Goal: Task Accomplishment & Management: Complete application form

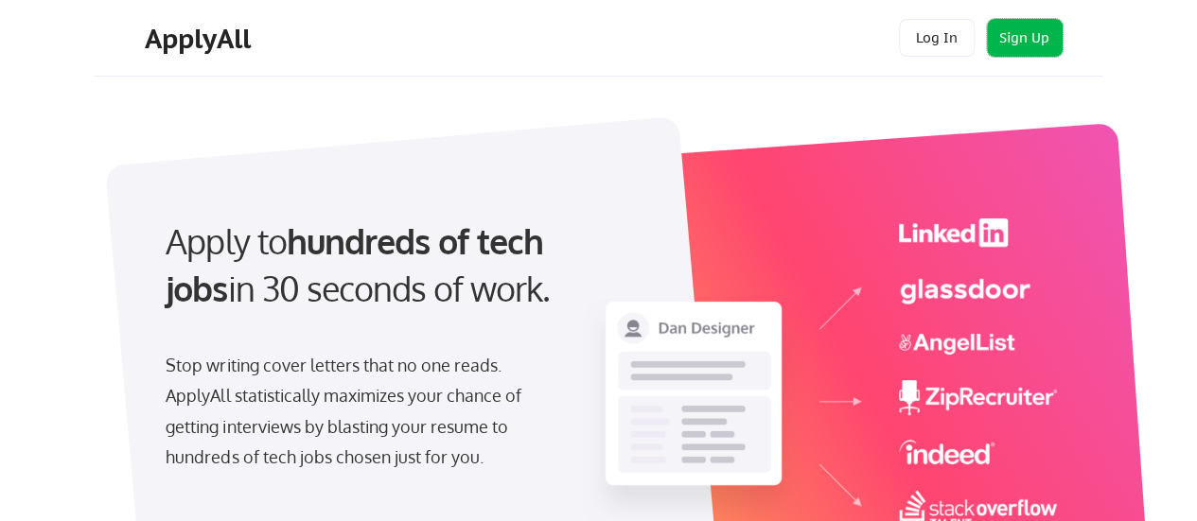
click at [1003, 27] on button "Sign Up" at bounding box center [1025, 38] width 76 height 38
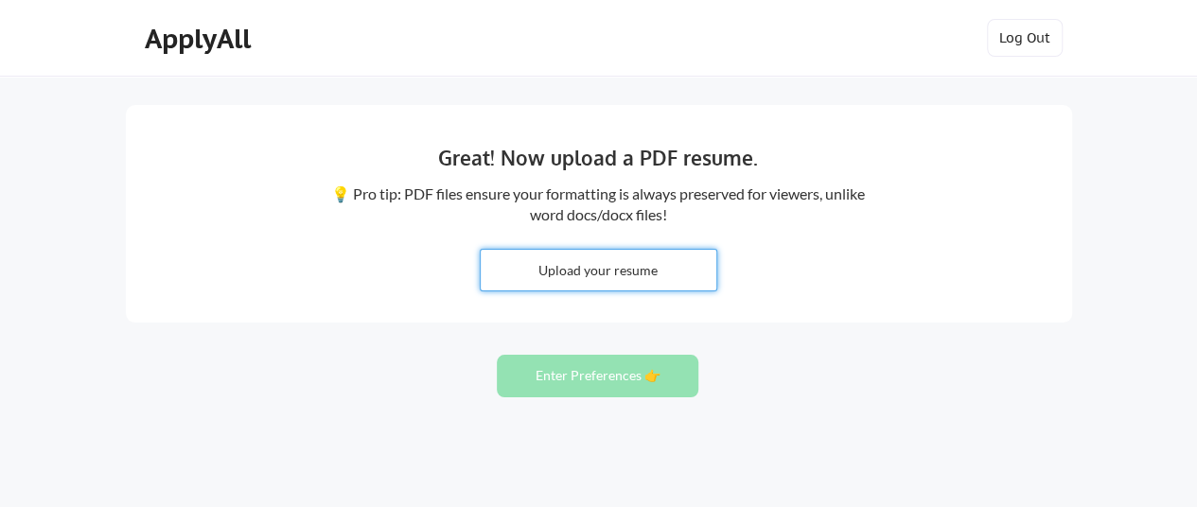
click at [685, 270] on input "file" at bounding box center [599, 270] width 236 height 41
type input "C:\fakepath\DennisColdicott.pdf"
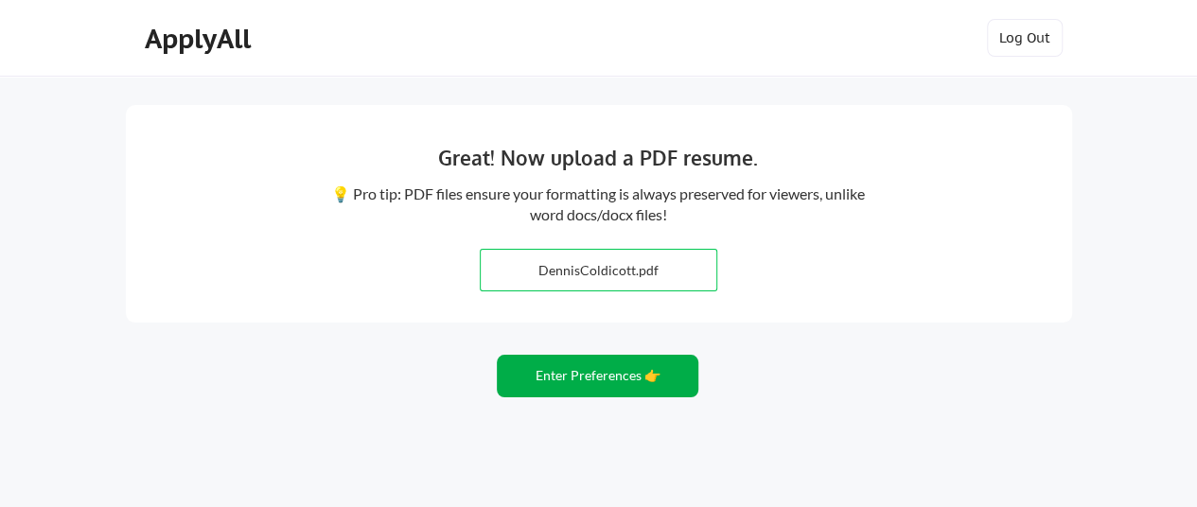
click at [630, 368] on button "Enter Preferences 👉" at bounding box center [598, 376] width 202 height 43
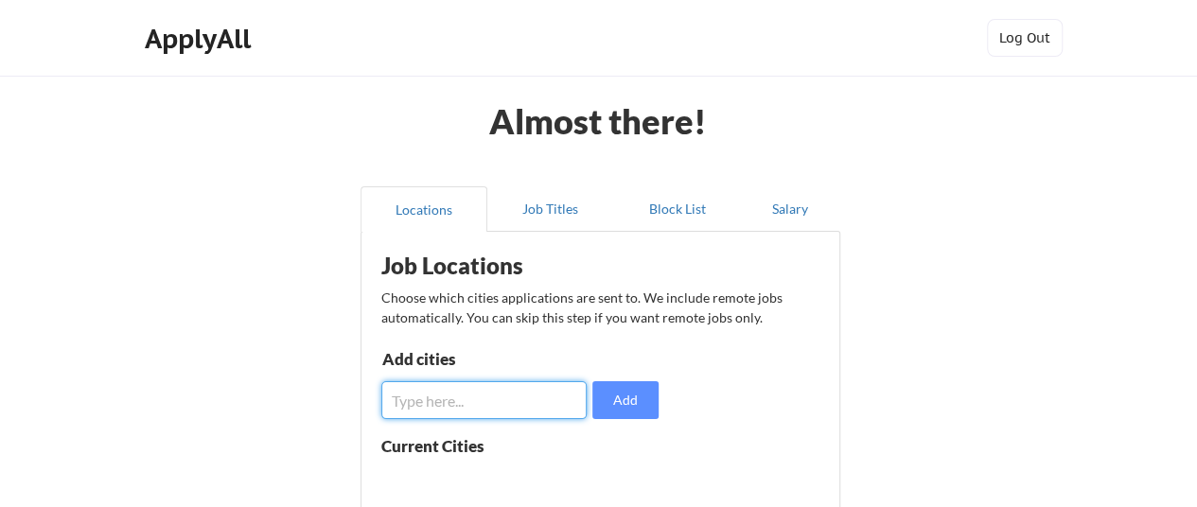
click at [546, 400] on input "input" at bounding box center [484, 400] width 206 height 38
type input "Detroit, MI"
click at [640, 393] on button "Add" at bounding box center [625, 400] width 66 height 38
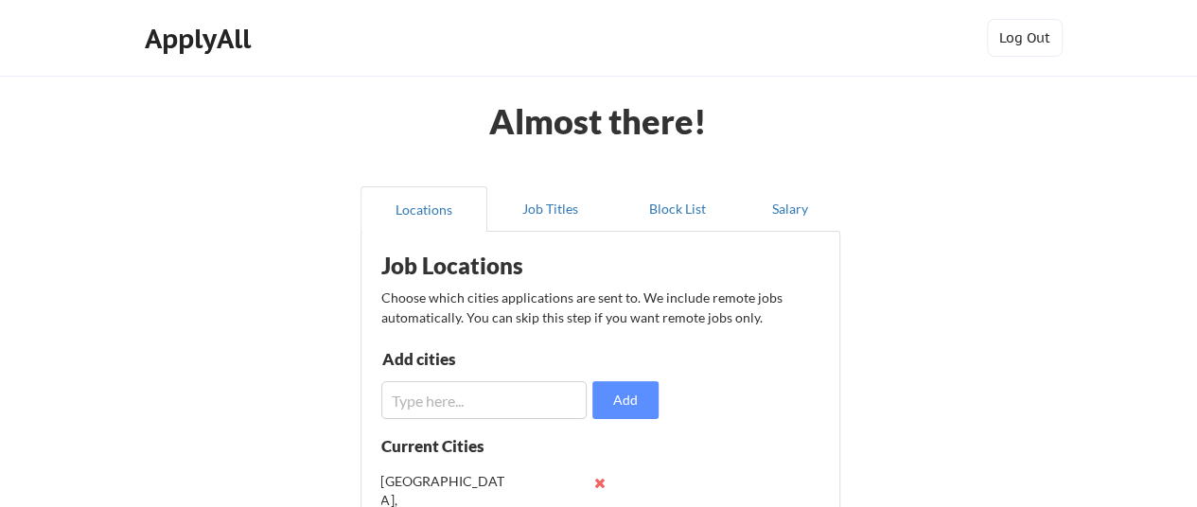
click at [533, 390] on input "input" at bounding box center [484, 400] width 206 height 38
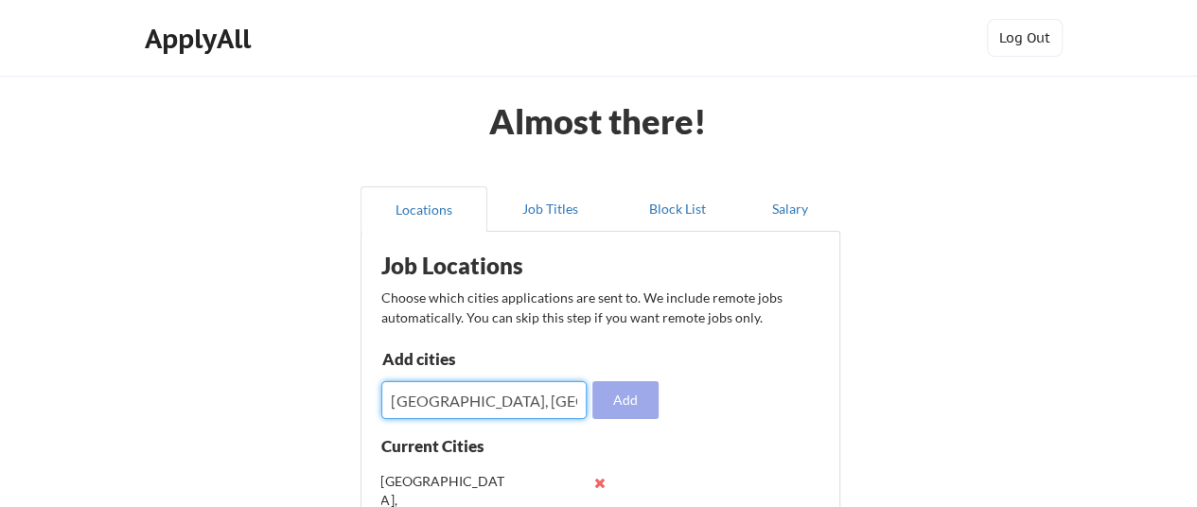
type input "Flint, MI"
click at [640, 406] on button "Add" at bounding box center [625, 400] width 66 height 38
click at [528, 402] on input "input" at bounding box center [484, 400] width 206 height 38
type input "Lansing, MI"
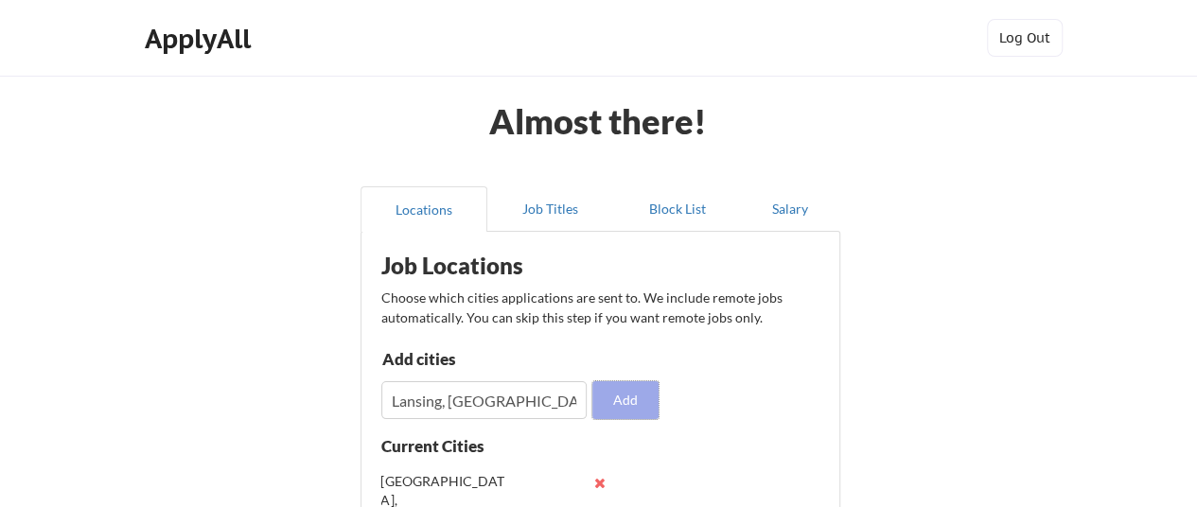
click at [610, 398] on button "Add" at bounding box center [625, 400] width 66 height 38
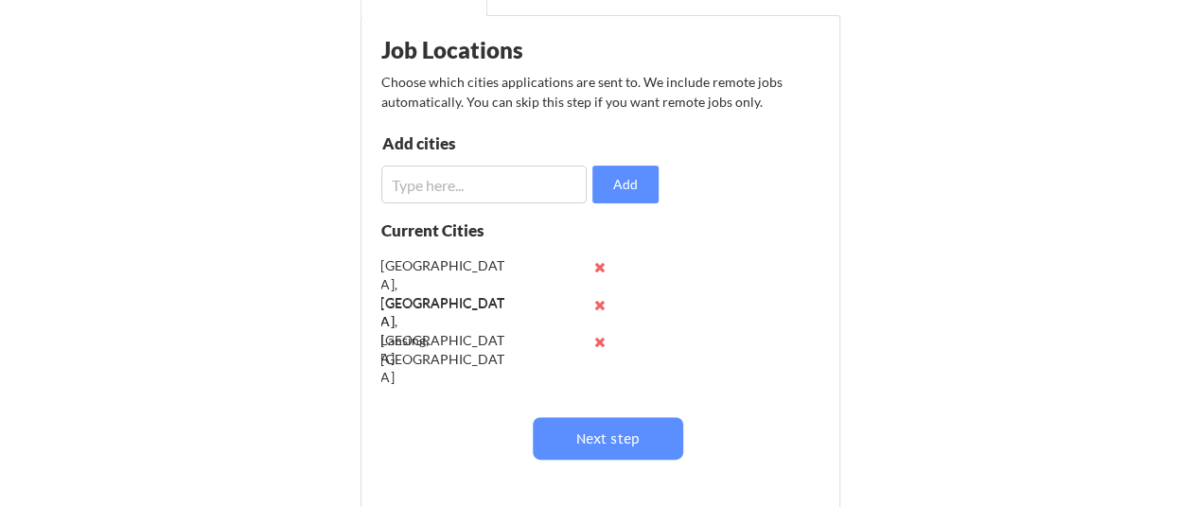
scroll to position [204, 0]
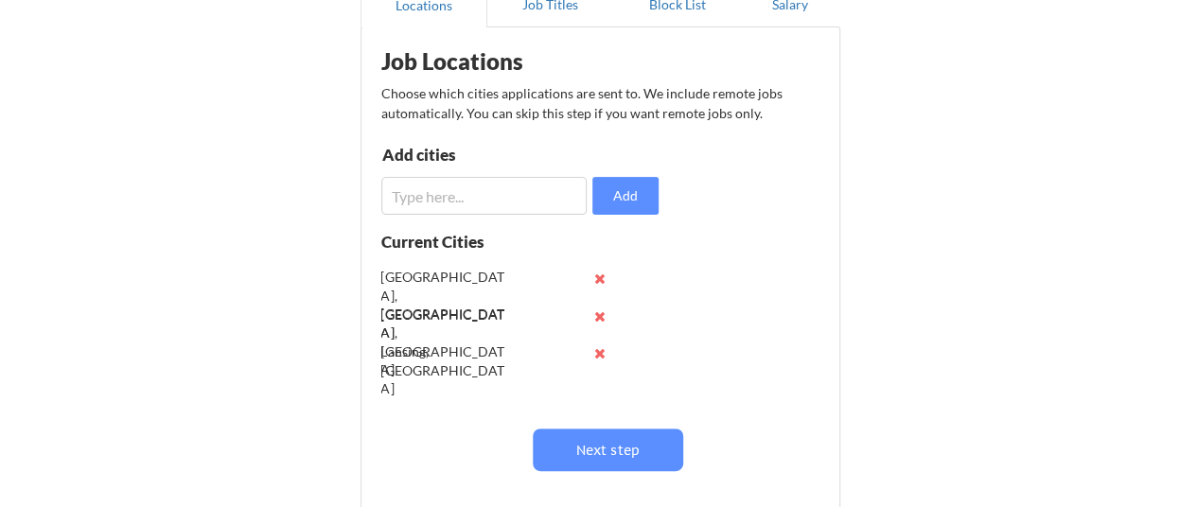
click at [598, 276] on button at bounding box center [600, 279] width 14 height 14
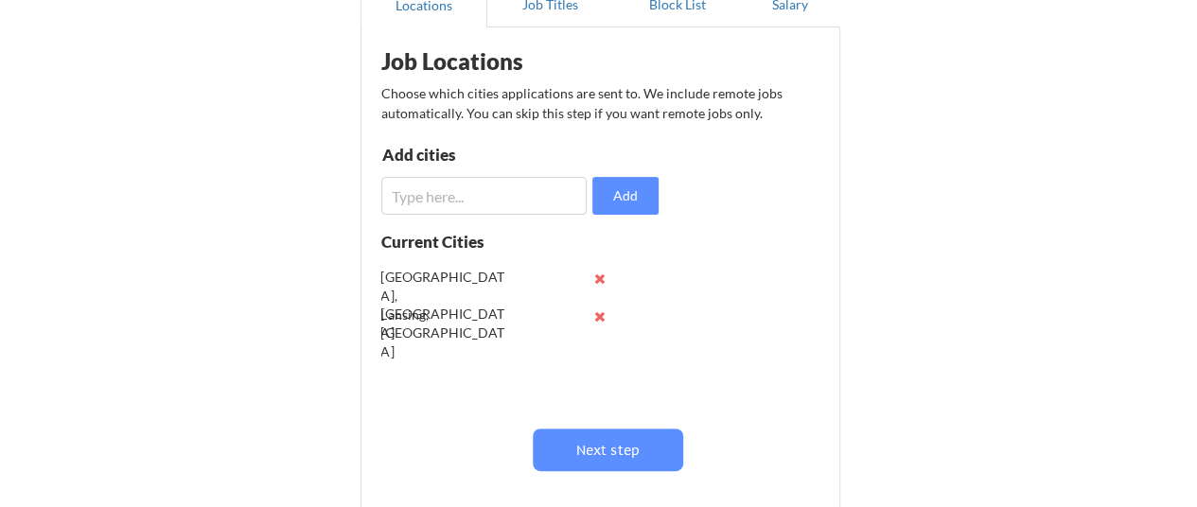
click at [598, 321] on button at bounding box center [600, 316] width 14 height 14
click at [482, 285] on div "Flint, MI" at bounding box center [443, 305] width 124 height 74
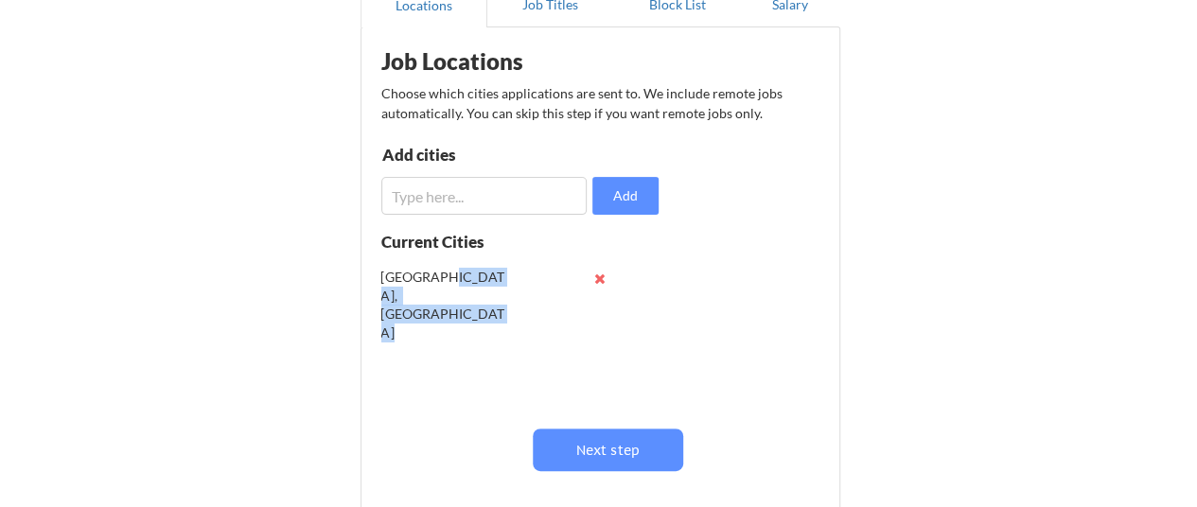
click at [482, 285] on div "Flint, MI" at bounding box center [443, 305] width 124 height 74
click at [598, 279] on button at bounding box center [600, 279] width 14 height 14
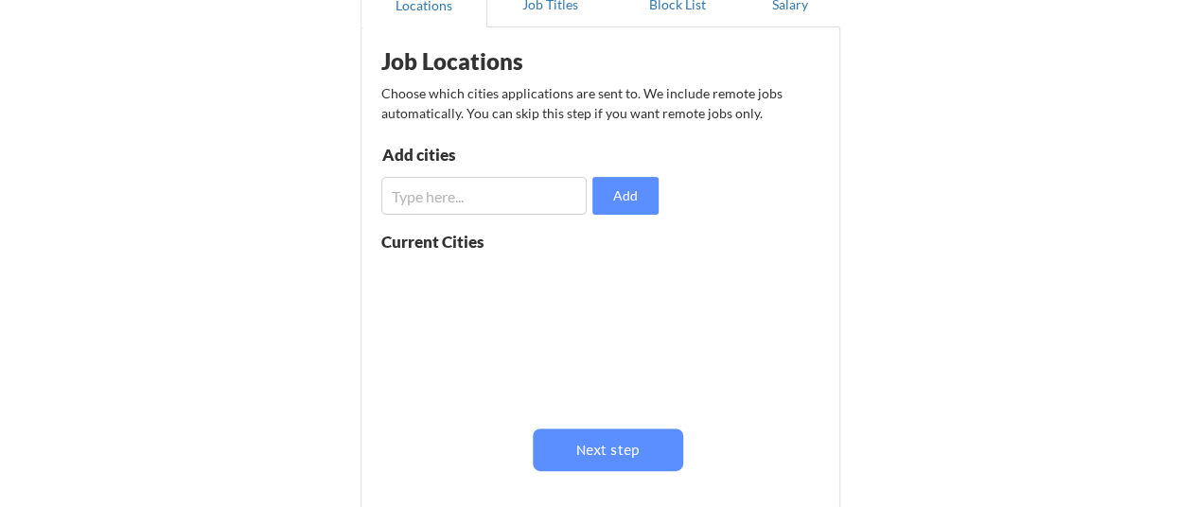
click at [473, 200] on input "input" at bounding box center [484, 196] width 206 height 38
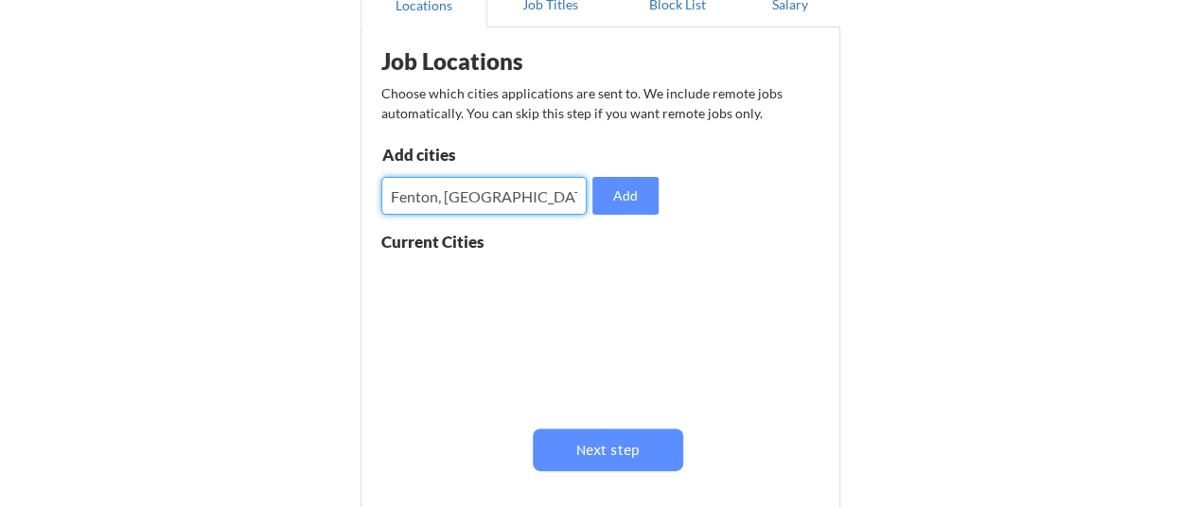
type input "Fenton, MI"
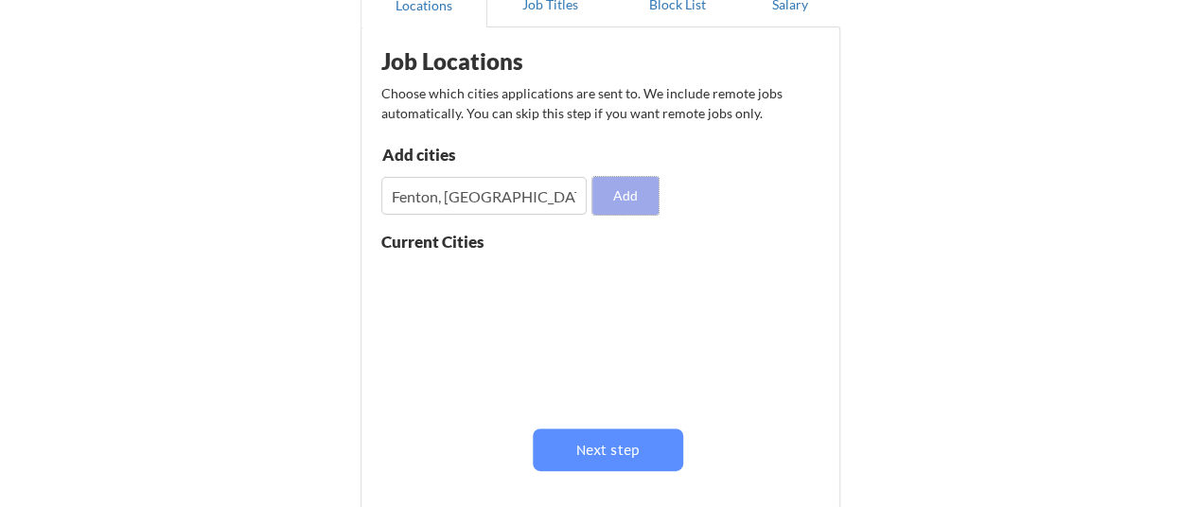
click at [594, 198] on button "Add" at bounding box center [625, 196] width 66 height 38
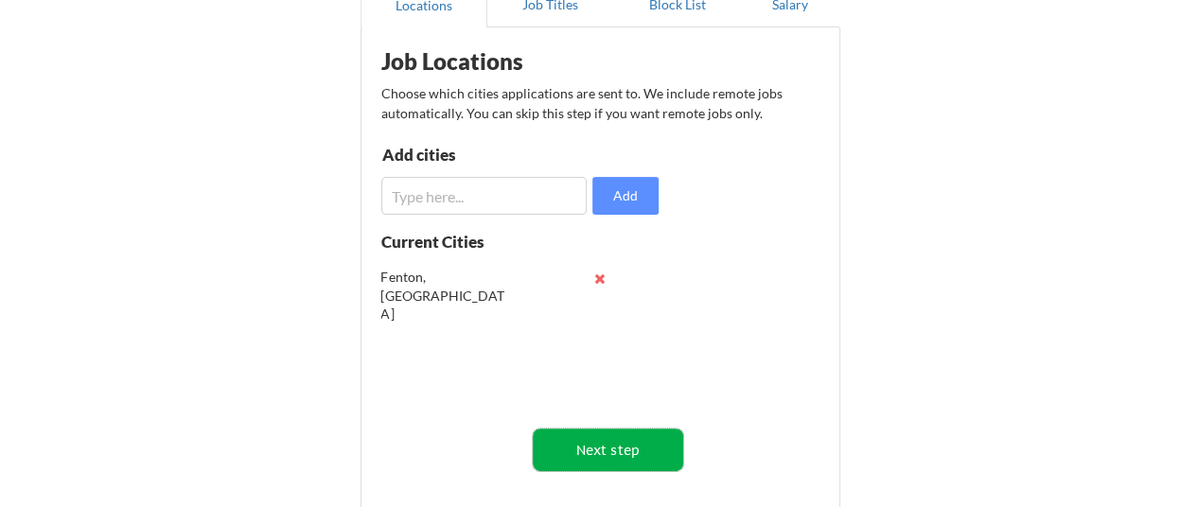
click at [604, 449] on button "Next step" at bounding box center [608, 450] width 150 height 43
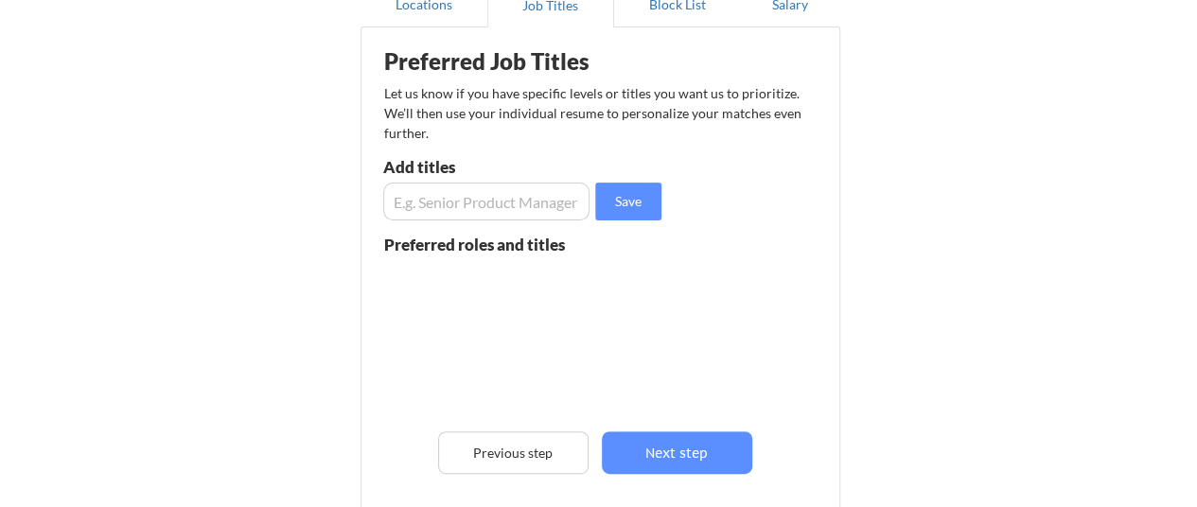
click at [508, 203] on input "input" at bounding box center [486, 202] width 207 height 38
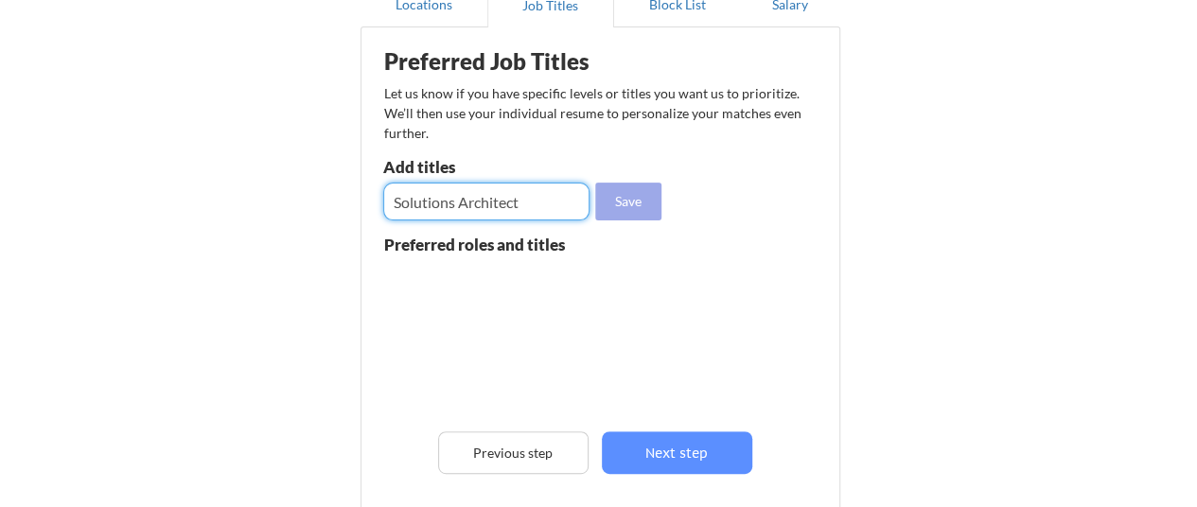
type input "Solutions Architect"
click at [617, 211] on button "Save" at bounding box center [628, 202] width 66 height 38
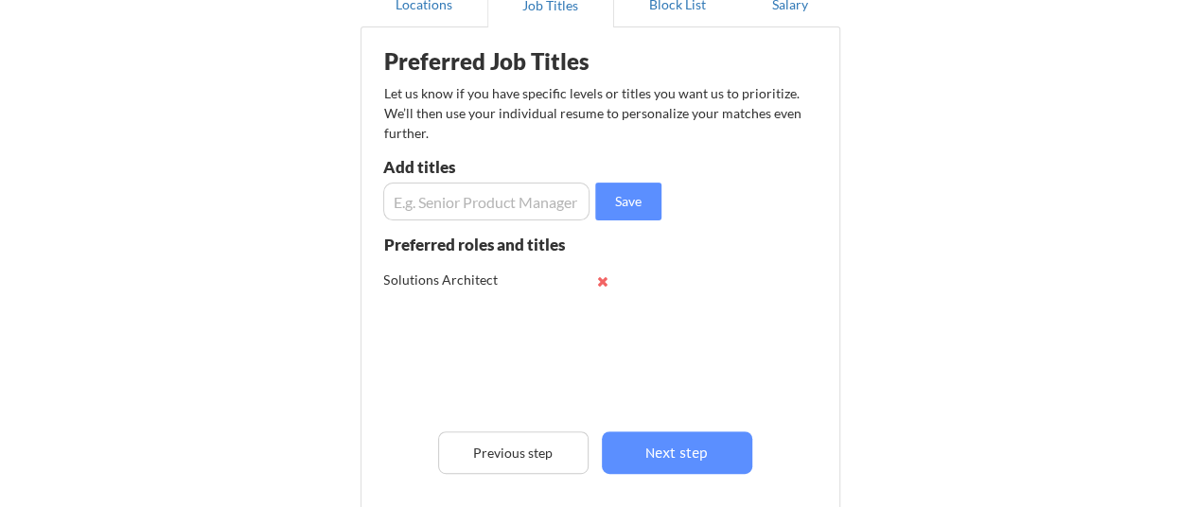
click at [539, 213] on input "input" at bounding box center [486, 202] width 207 height 38
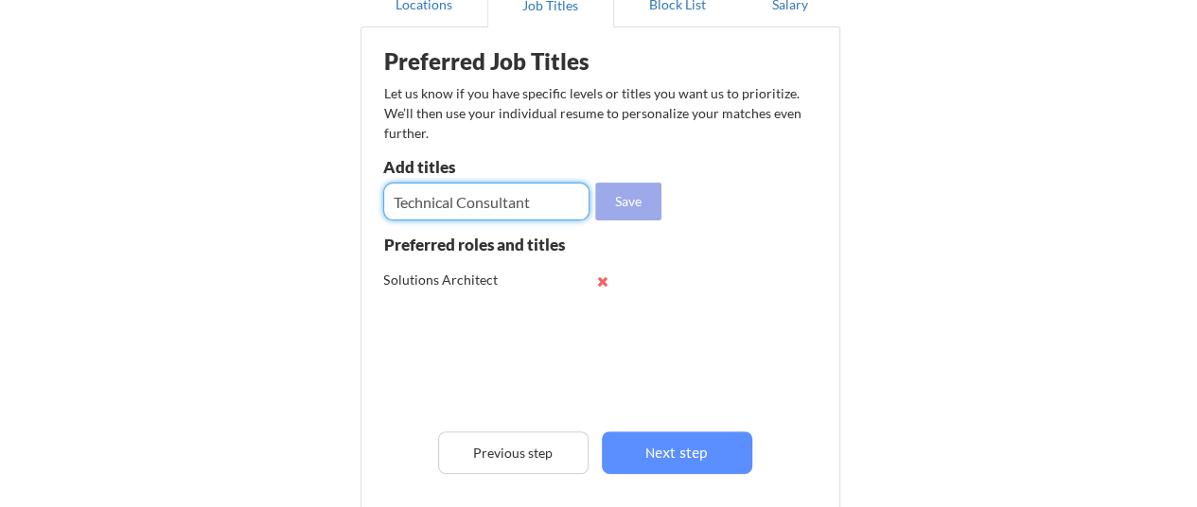
type input "Technical Consultant"
click at [616, 205] on button "Save" at bounding box center [628, 202] width 66 height 38
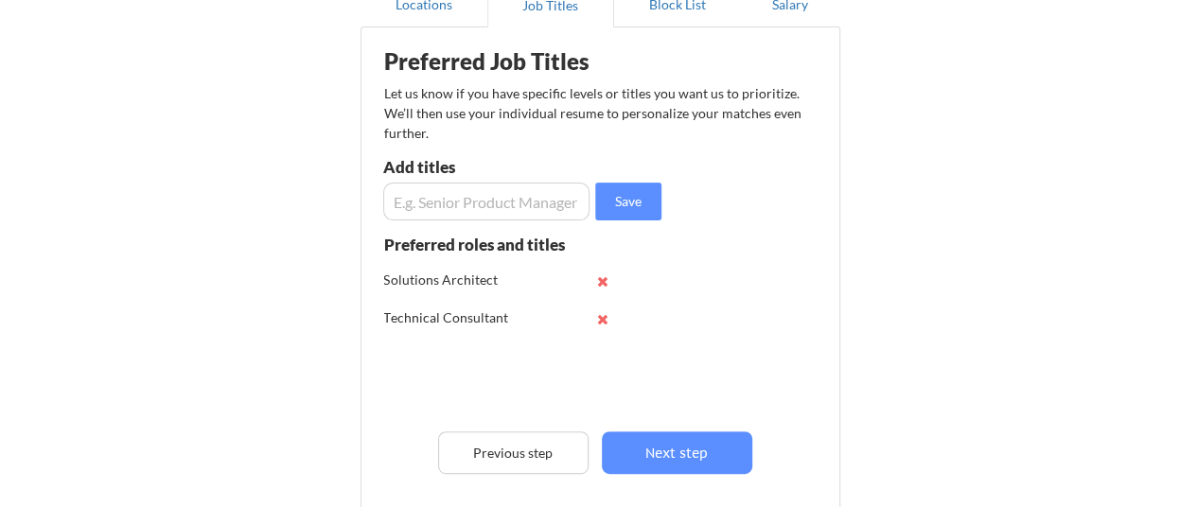
click at [535, 215] on input "input" at bounding box center [486, 202] width 207 height 38
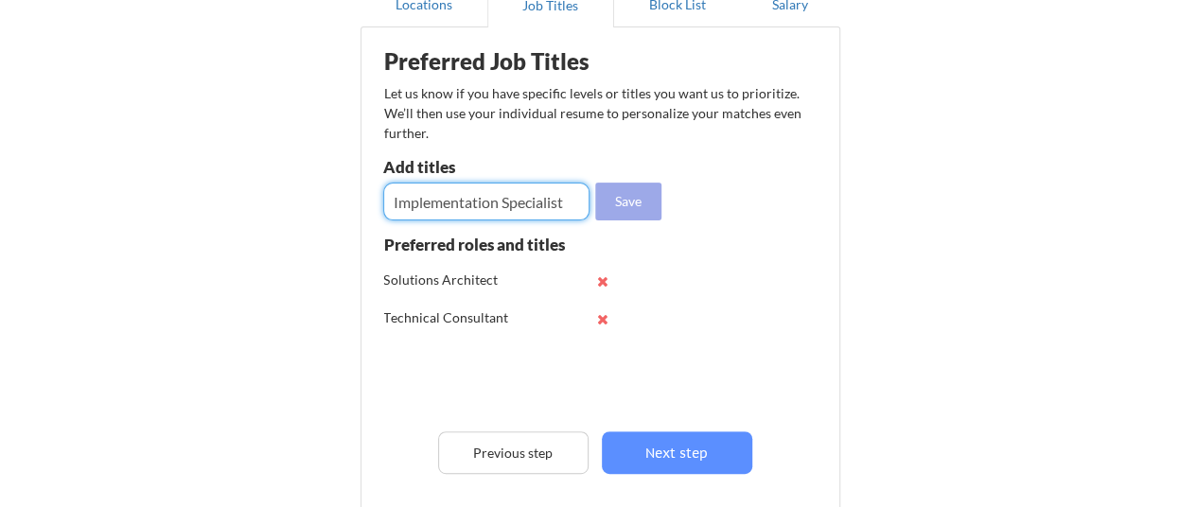
type input "Implementation Specialist"
click at [618, 202] on button "Save" at bounding box center [628, 202] width 66 height 38
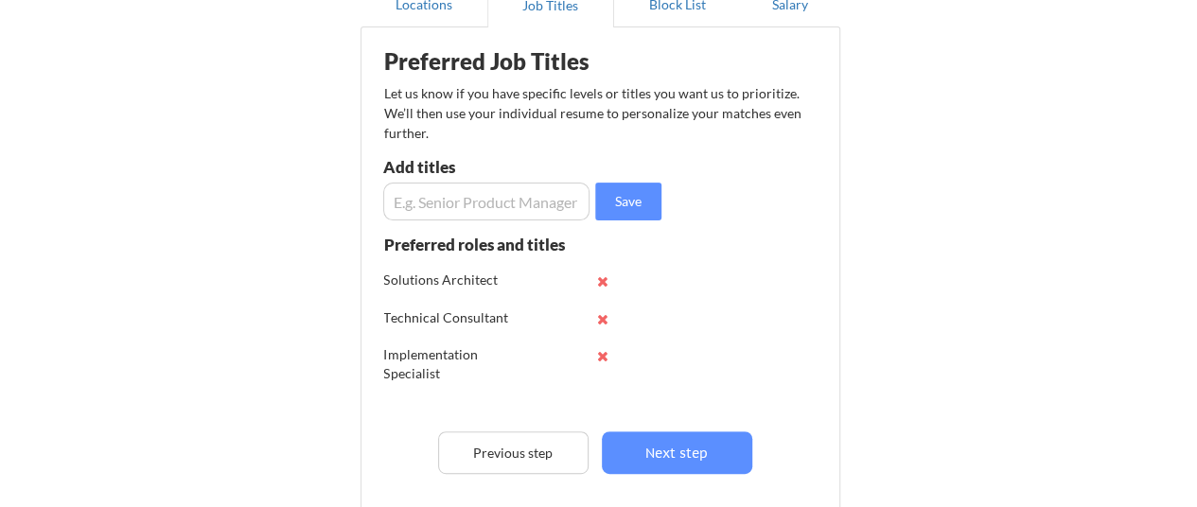
click at [554, 206] on input "input" at bounding box center [486, 202] width 207 height 38
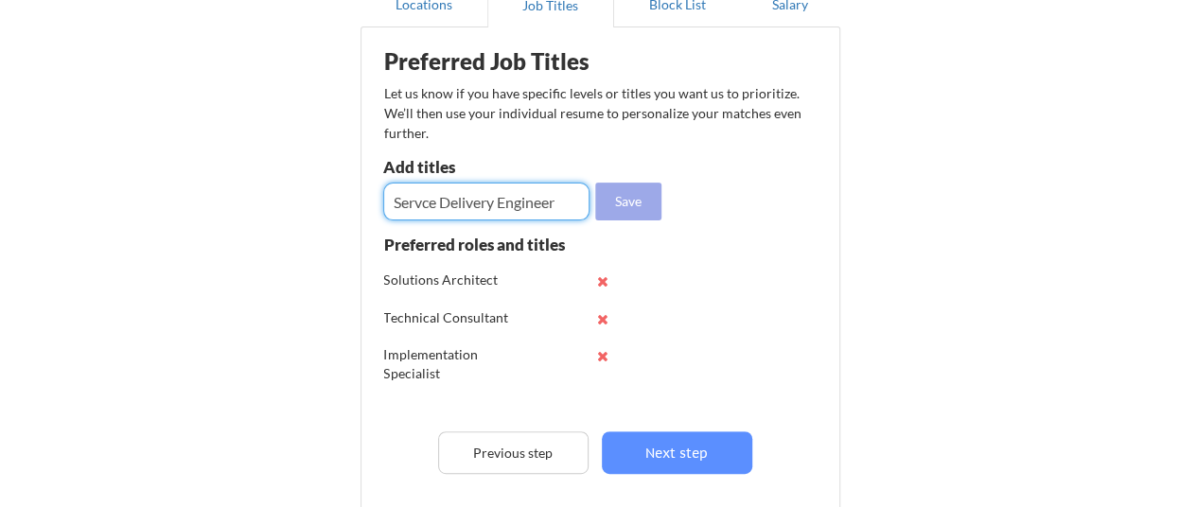
type input "Servce Delivery Engineer"
click at [604, 207] on button "Save" at bounding box center [628, 202] width 66 height 38
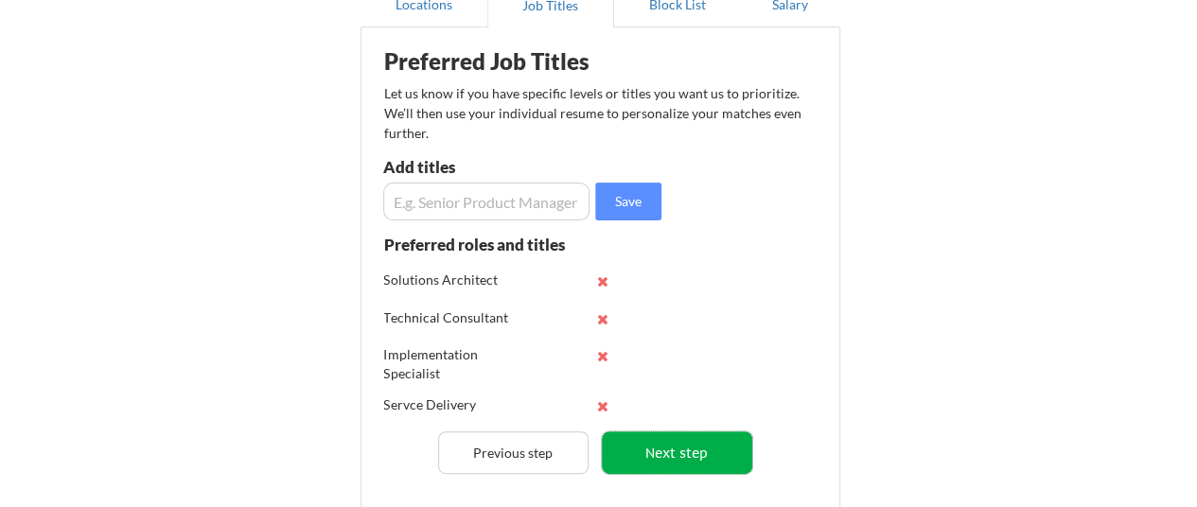
click at [675, 459] on button "Next step" at bounding box center [677, 452] width 150 height 43
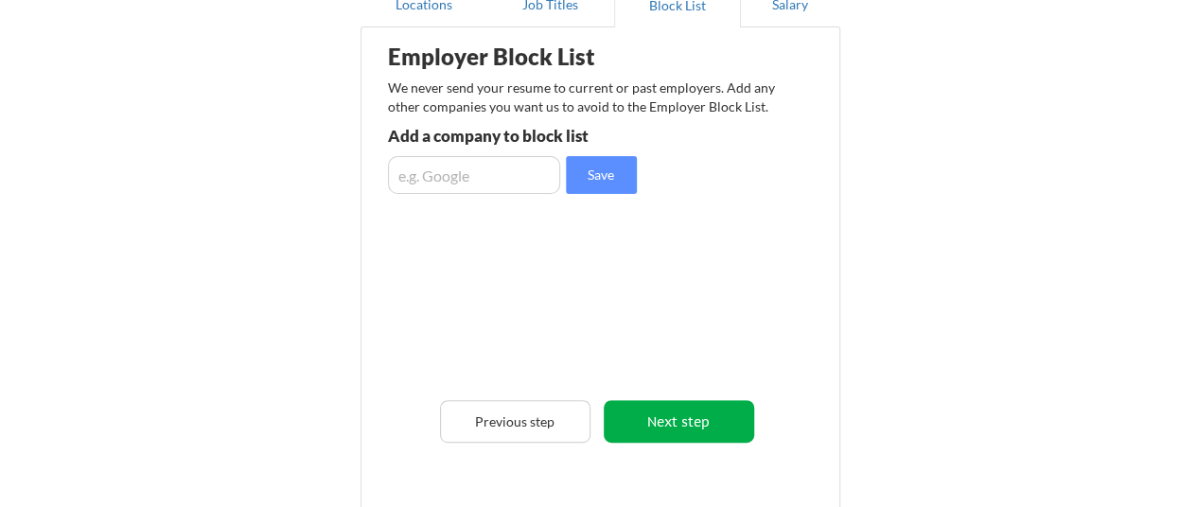
click at [676, 418] on button "Next step" at bounding box center [679, 421] width 150 height 43
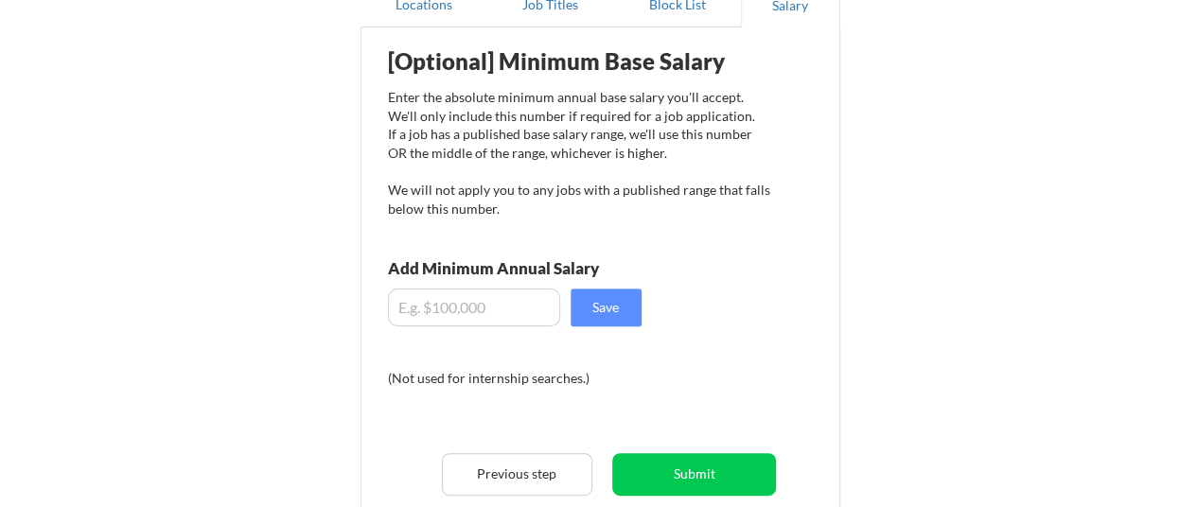
click at [537, 301] on input "input" at bounding box center [474, 308] width 172 height 38
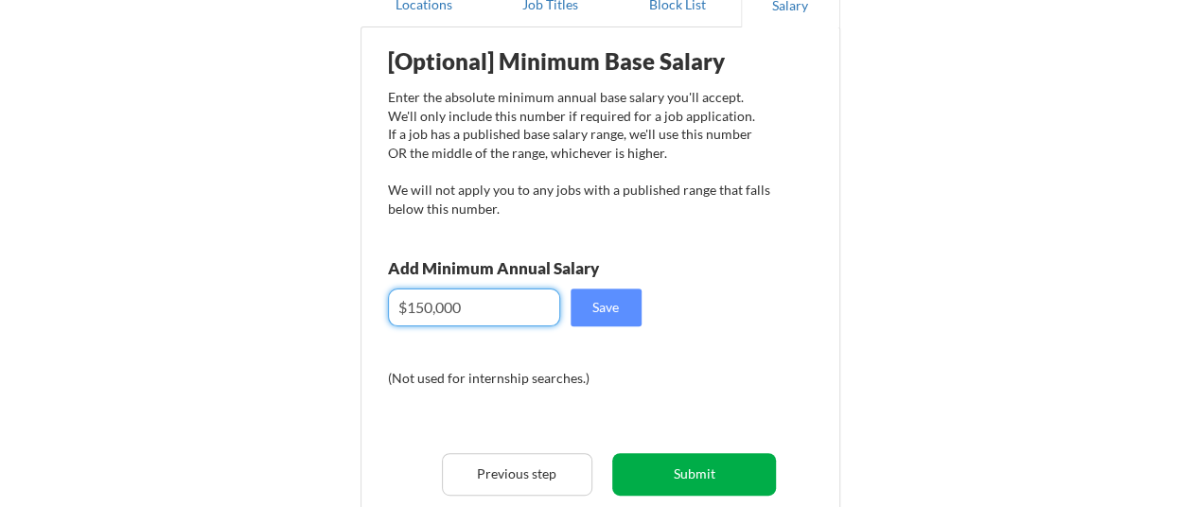
type input "$150,000"
click at [708, 477] on button "Submit" at bounding box center [694, 474] width 164 height 43
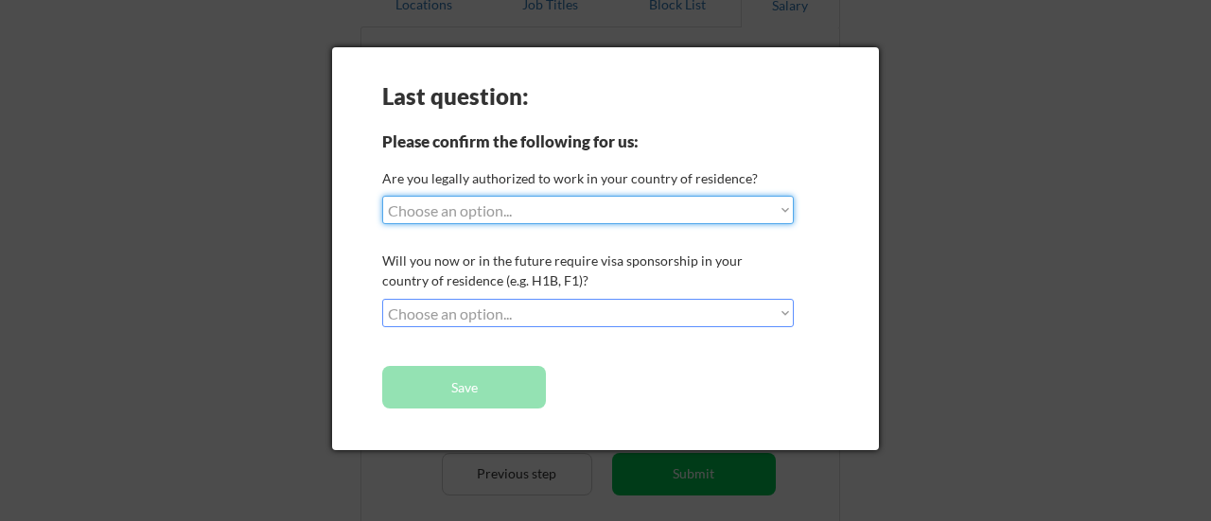
click at [780, 217] on select "Choose an option... Yes, I am a US Citizen Yes, I am a Canadian Citizen Yes, I …" at bounding box center [588, 210] width 412 height 28
select select ""yes__i_am_a_us_citizen""
click at [382, 196] on select "Choose an option... Yes, I am a US Citizen Yes, I am a Canadian Citizen Yes, I …" at bounding box center [588, 210] width 412 height 28
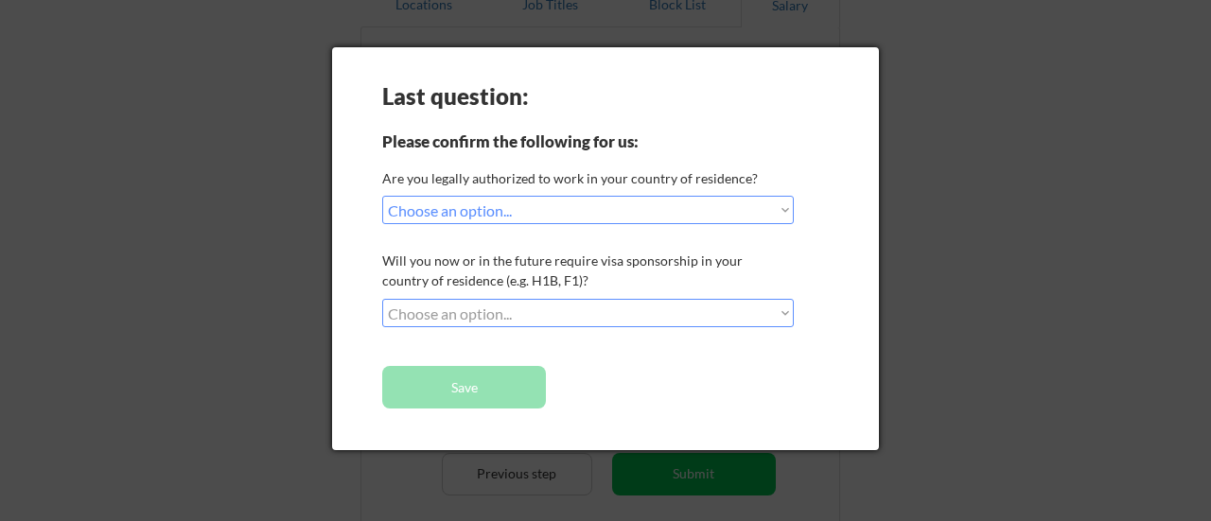
click at [674, 306] on select "Choose an option... No, I will not need sponsorship Yes, I will need sponsorship" at bounding box center [588, 313] width 412 height 28
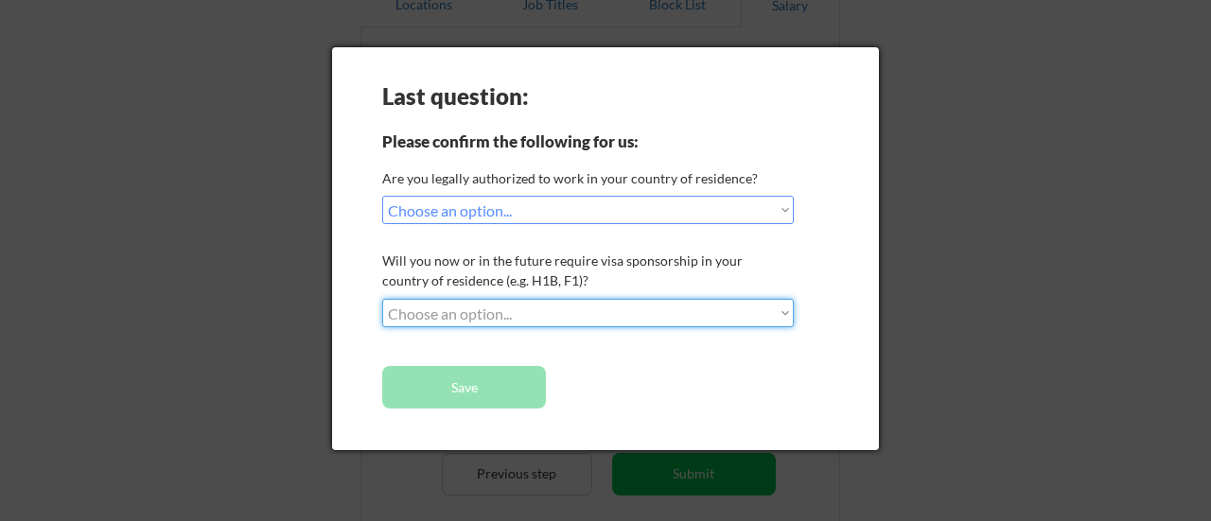
select select ""no__i_will_not_need_sponsorship""
click at [382, 299] on select "Choose an option... No, I will not need sponsorship Yes, I will need sponsorship" at bounding box center [588, 313] width 412 height 28
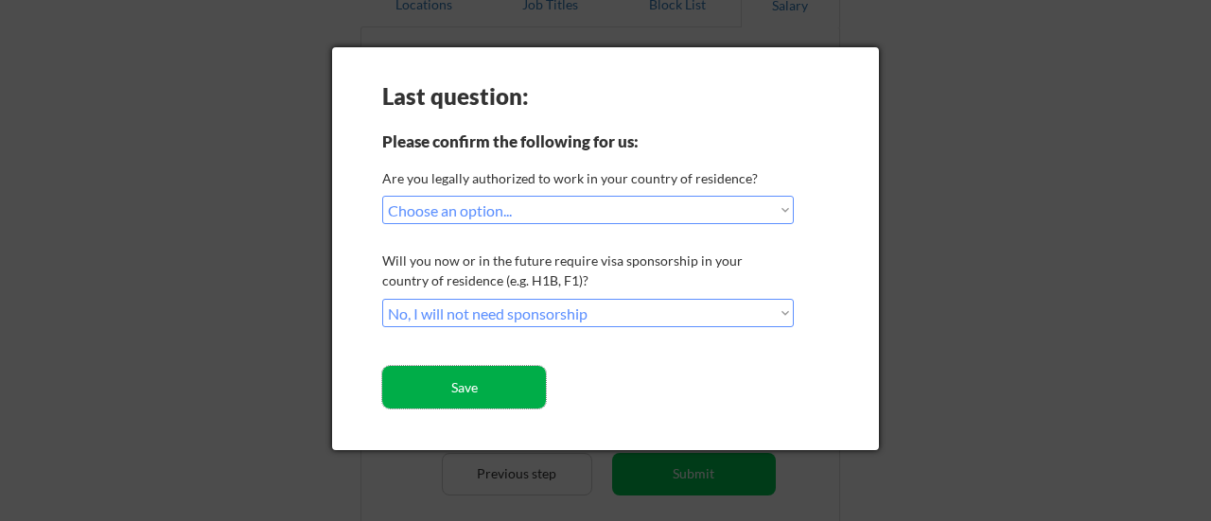
click at [523, 396] on button "Save" at bounding box center [464, 387] width 164 height 43
